Goal: Find specific page/section: Find specific page/section

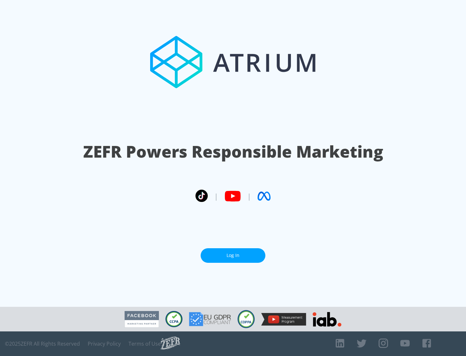
click at [233, 255] on link "Log In" at bounding box center [233, 255] width 65 height 15
